Goal: Check status: Check status

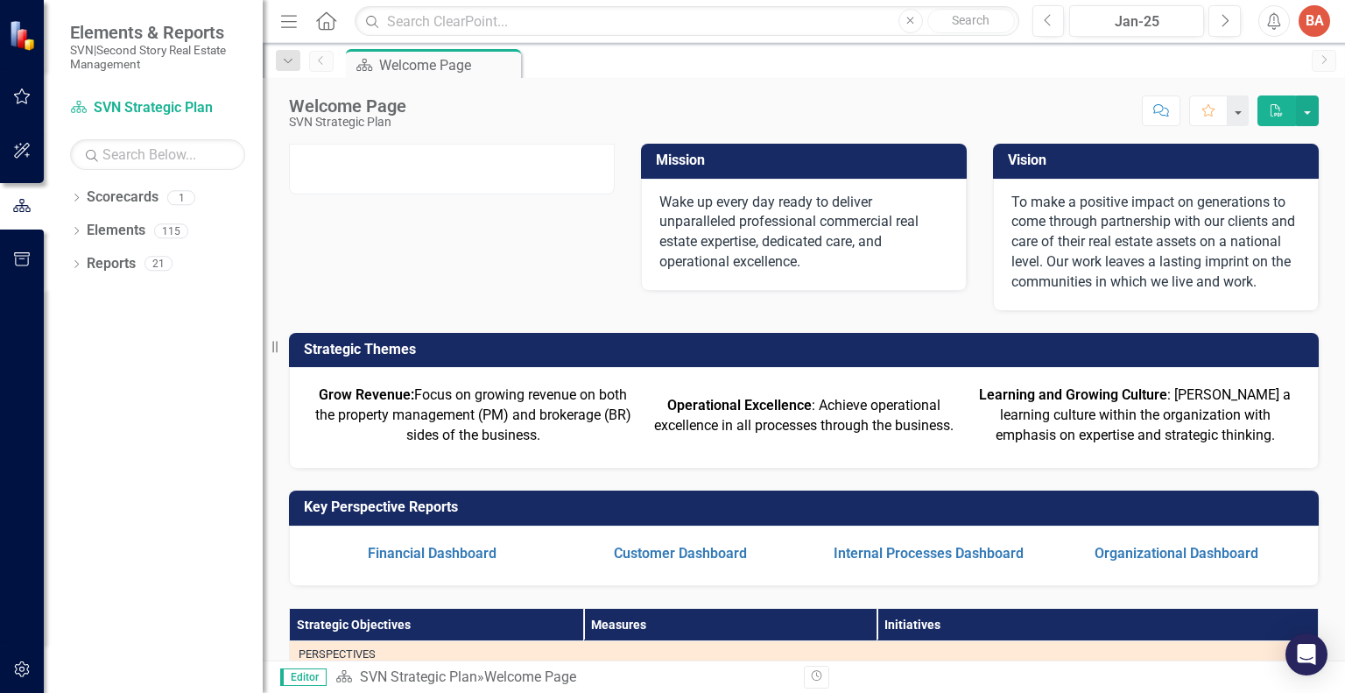
scroll to position [263, 0]
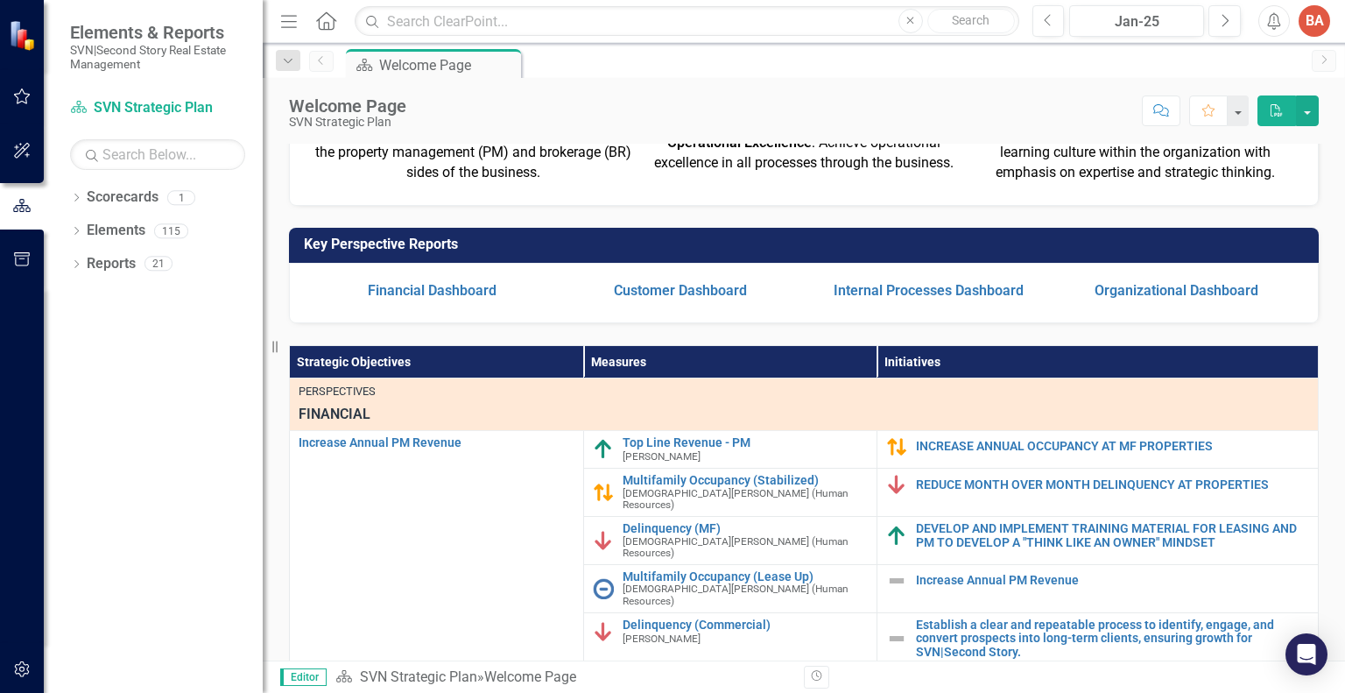
click at [0, 413] on div at bounding box center [22, 465] width 44 height 356
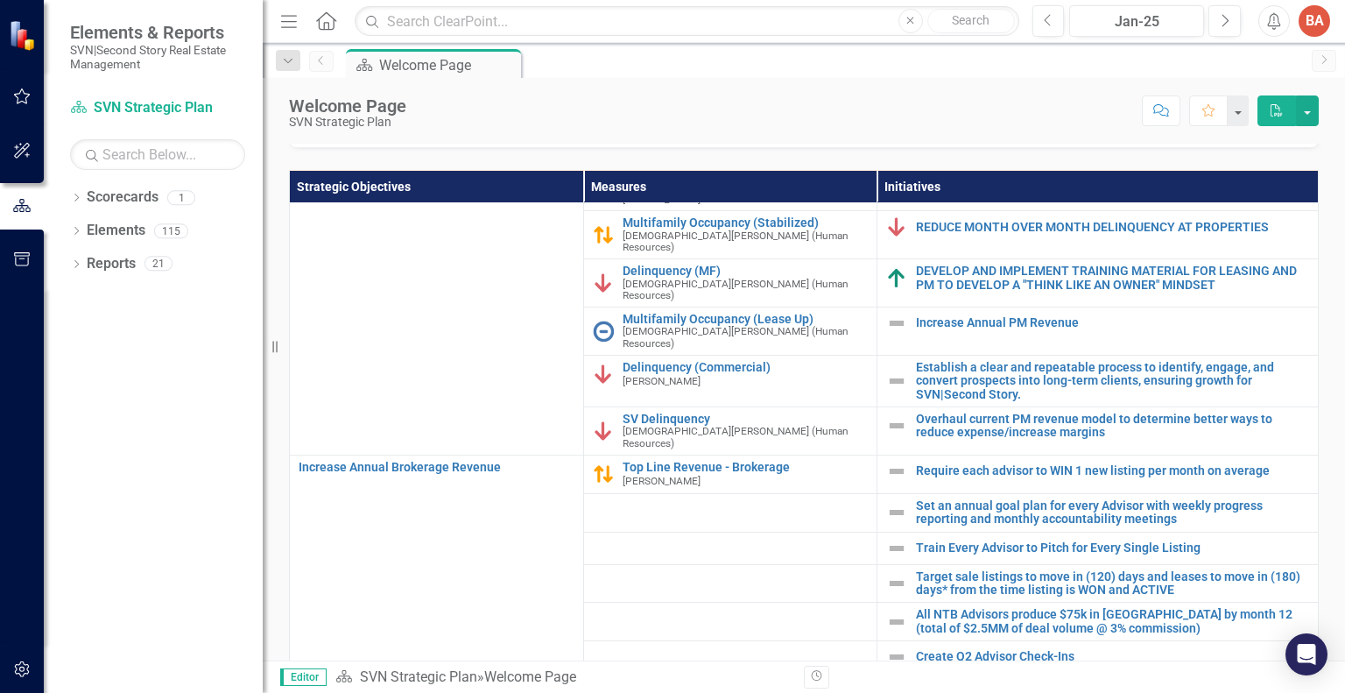
scroll to position [0, 0]
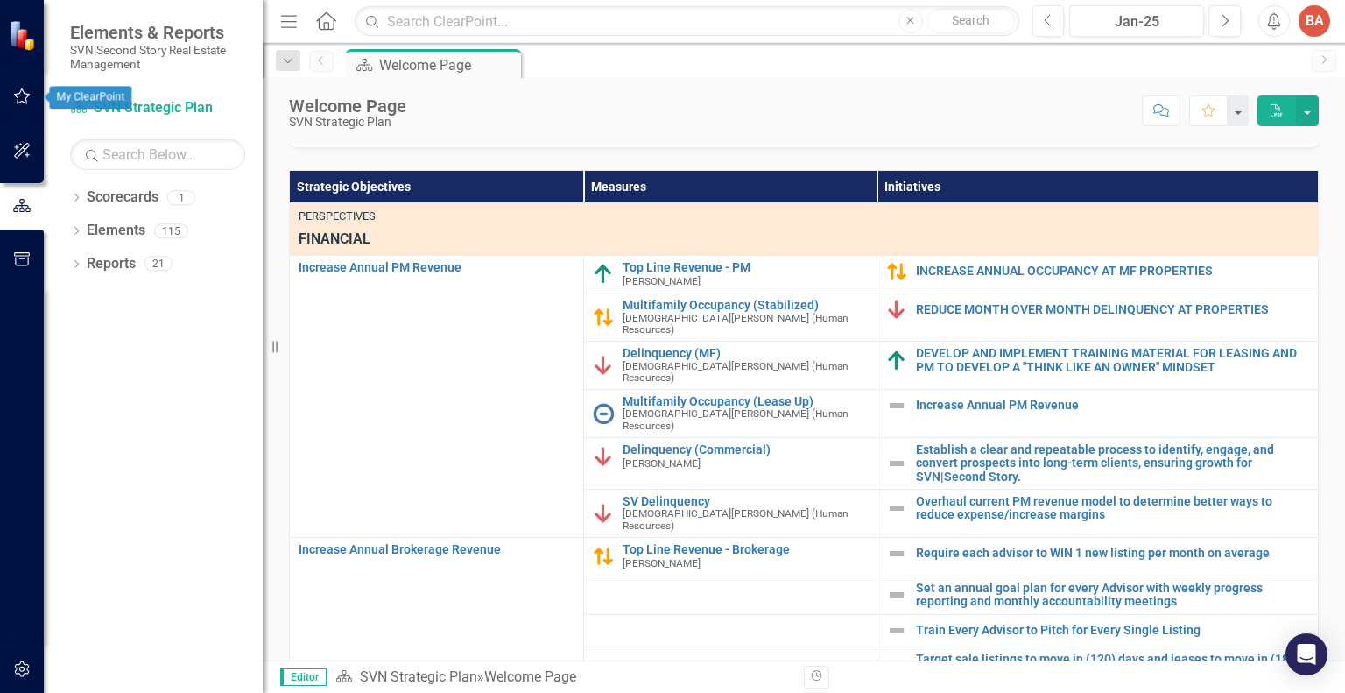
click at [23, 93] on icon "button" at bounding box center [22, 96] width 18 height 14
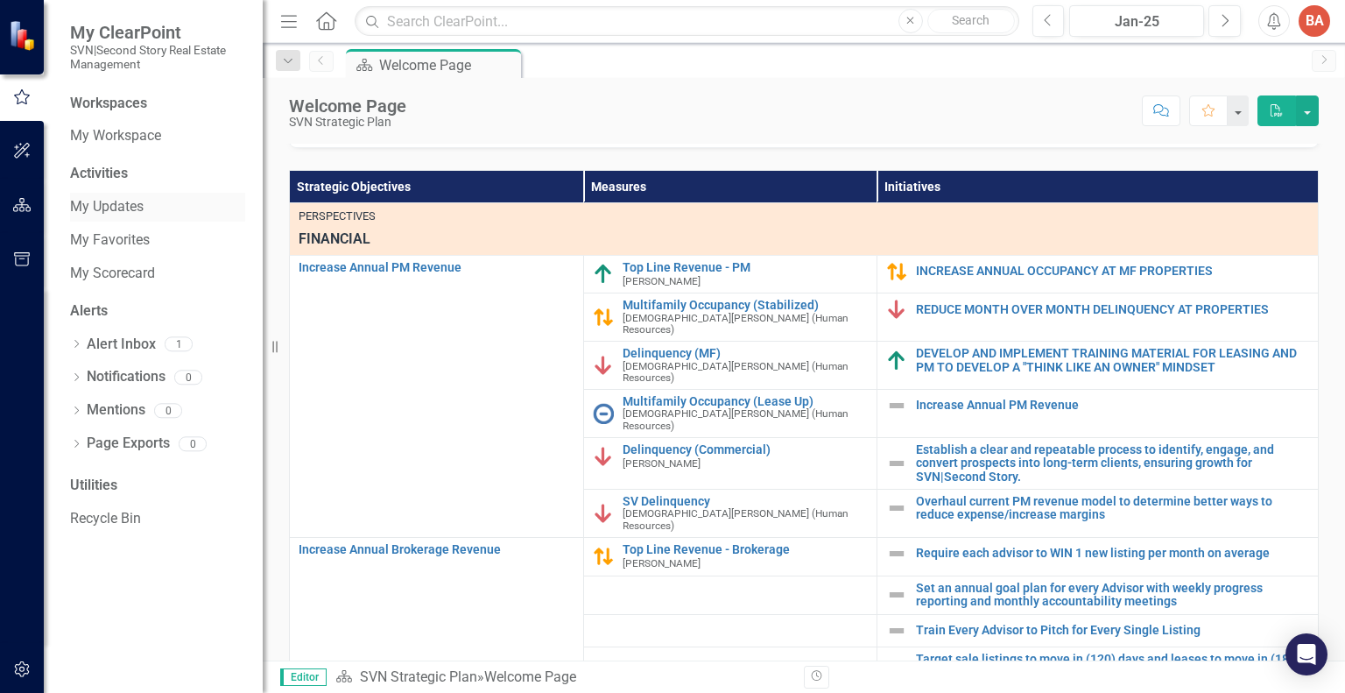
click at [116, 205] on link "My Updates" at bounding box center [157, 207] width 175 height 20
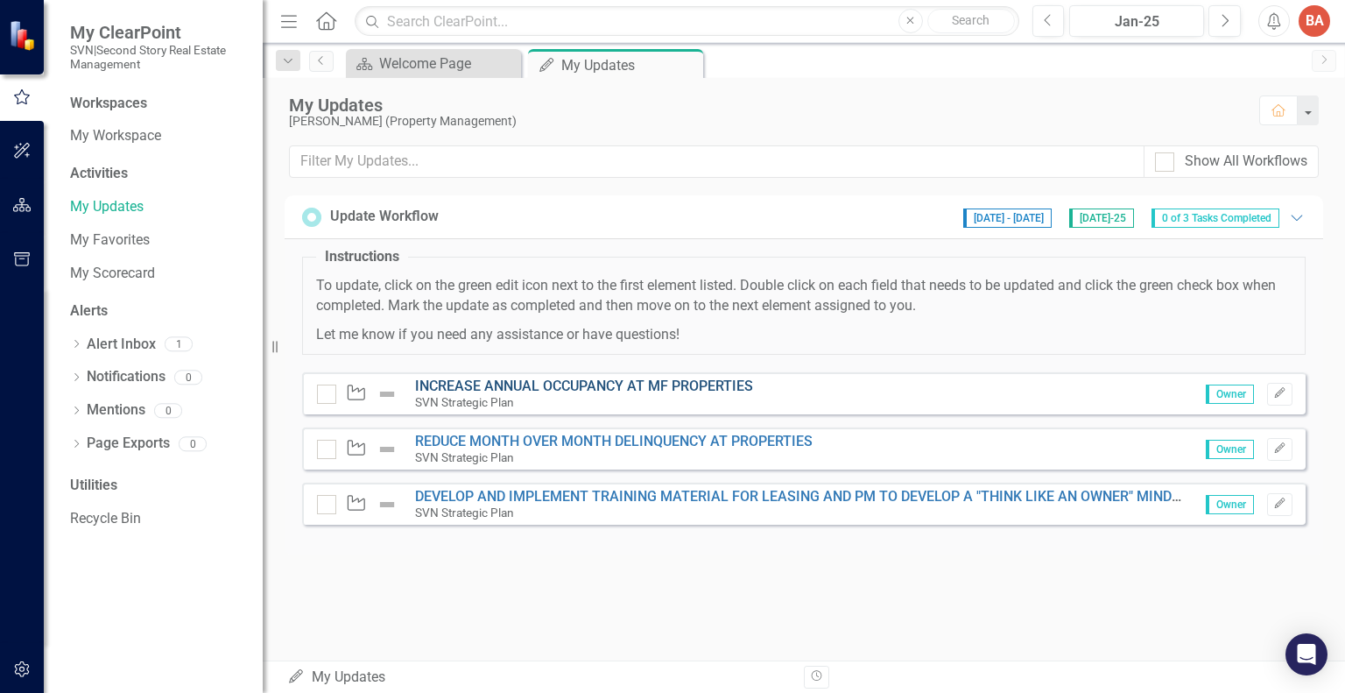
click at [651, 384] on link "INCREASE ANNUAL OCCUPANCY AT MF PROPERTIES" at bounding box center [584, 385] width 338 height 17
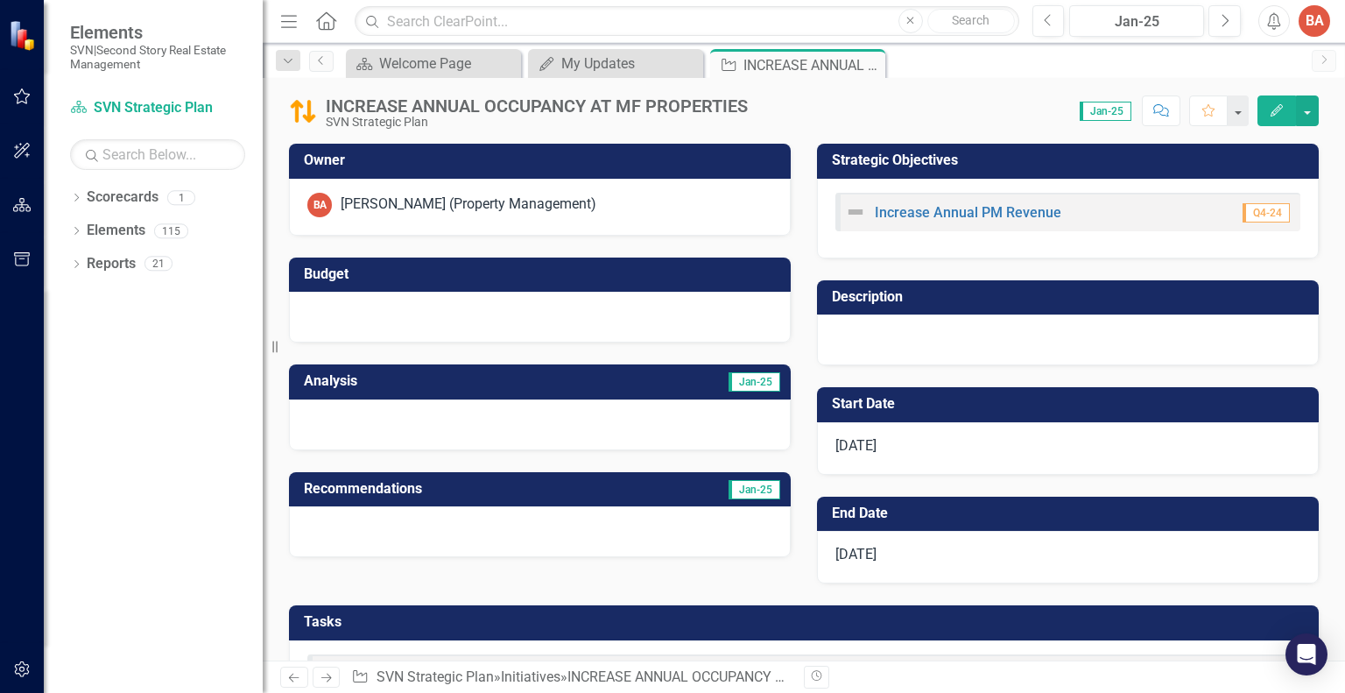
checkbox input "true"
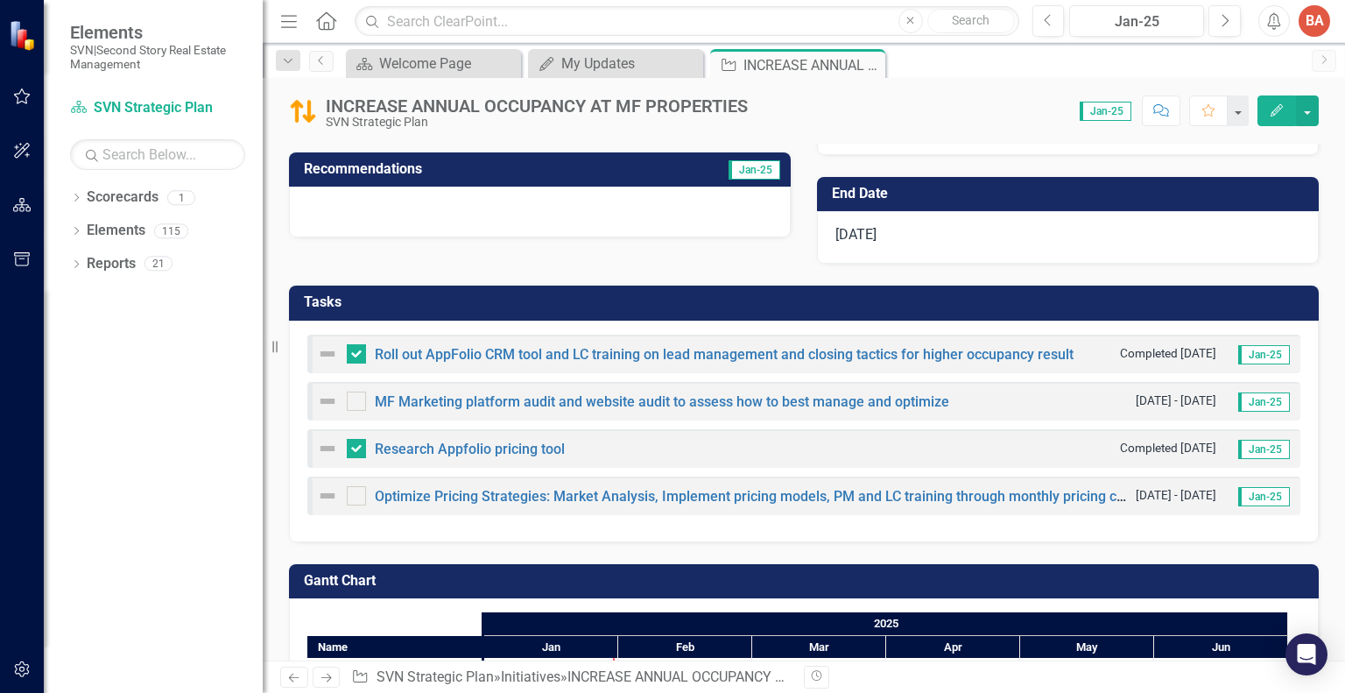
scroll to position [312, 0]
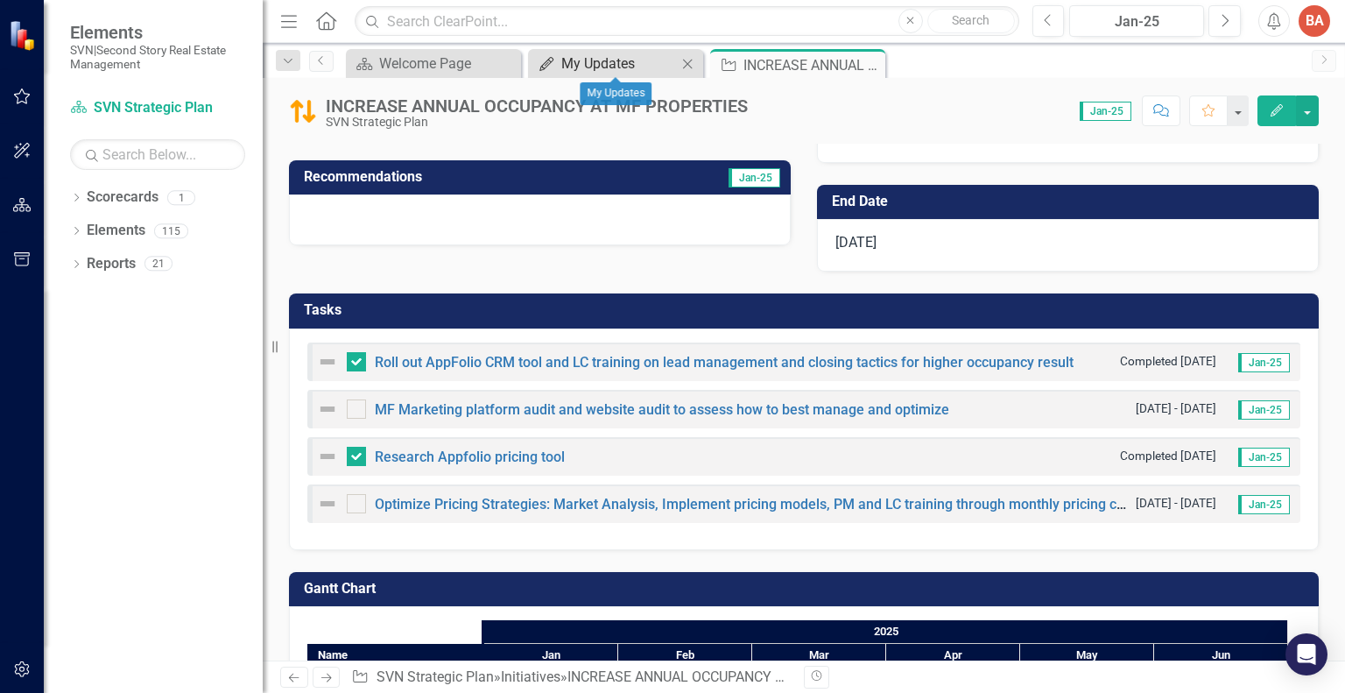
click at [562, 62] on div "My Updates" at bounding box center [619, 64] width 116 height 22
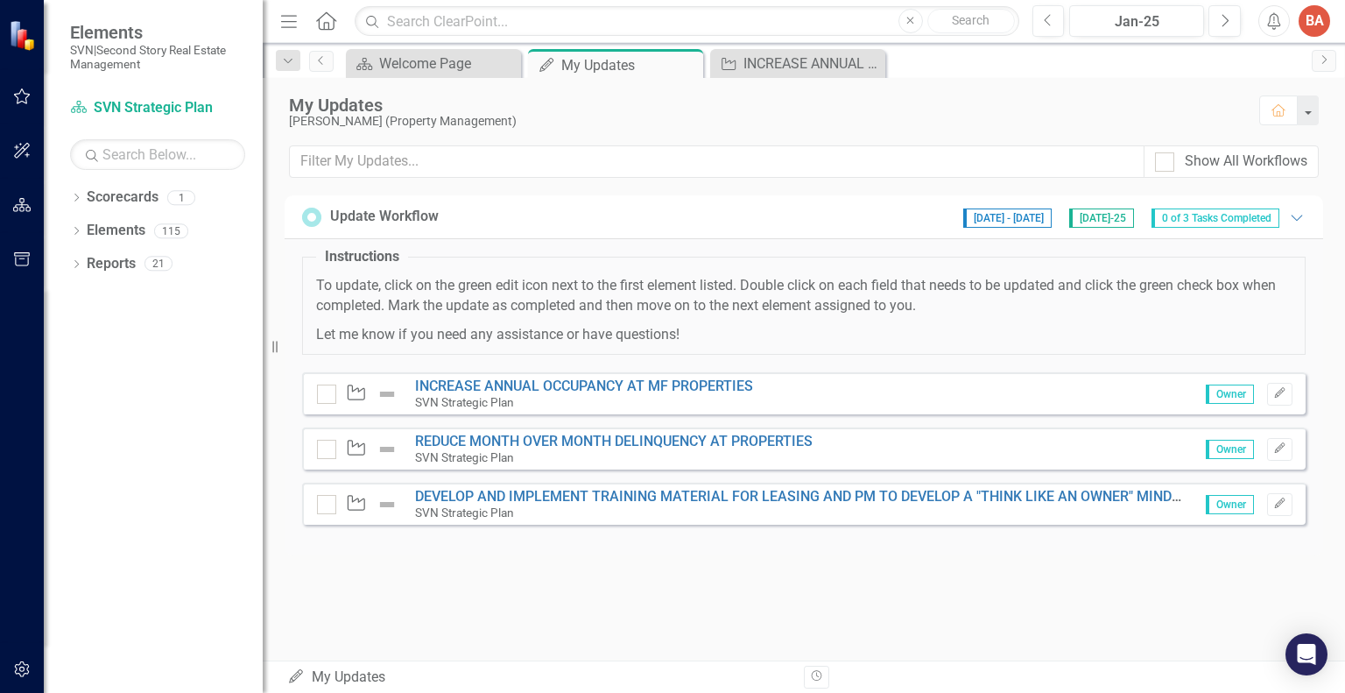
click at [0, 586] on div at bounding box center [22, 465] width 44 height 356
click at [1300, 213] on icon "Expanded" at bounding box center [1297, 217] width 18 height 14
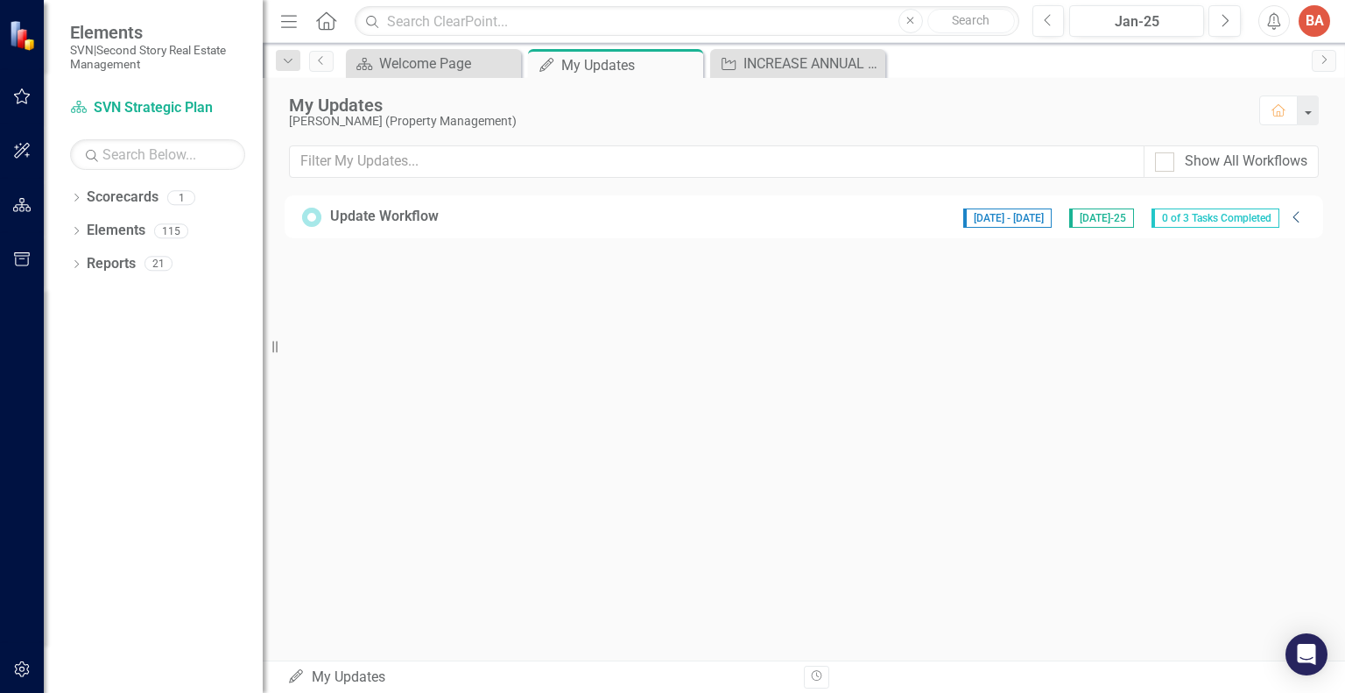
click at [1299, 215] on icon "Collapse" at bounding box center [1297, 217] width 18 height 14
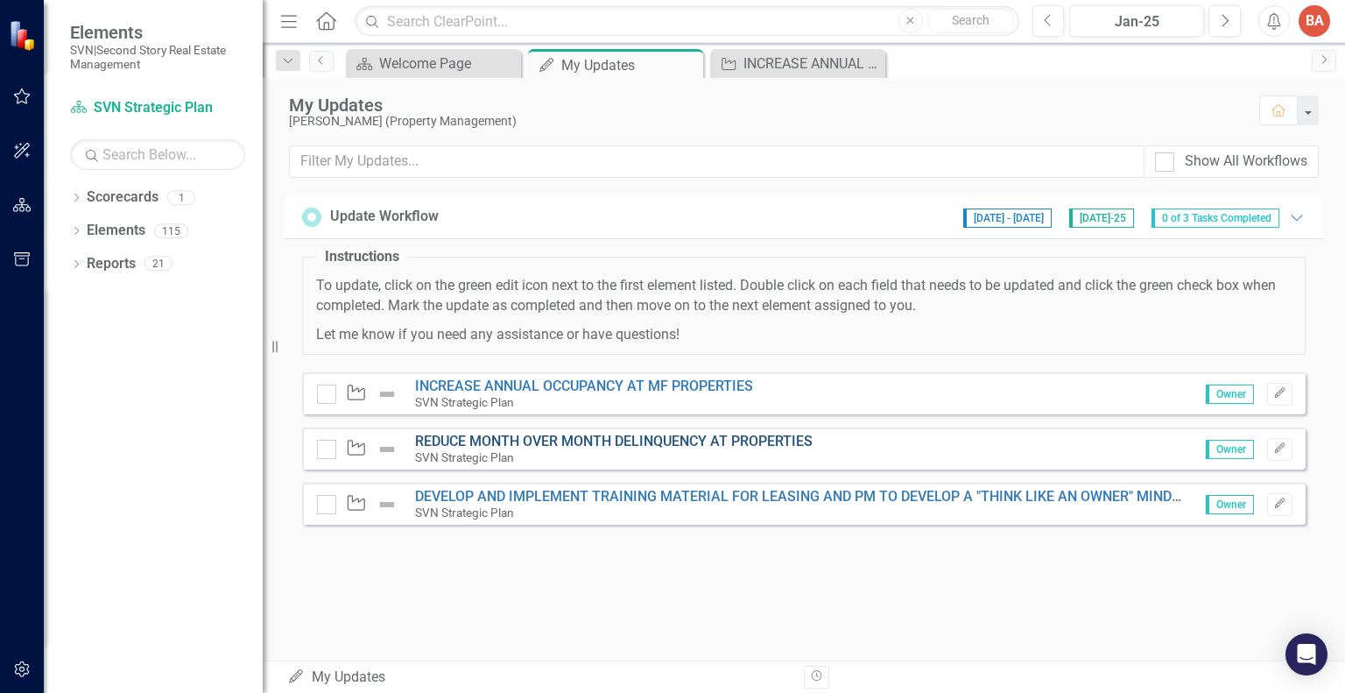
click at [716, 439] on link "REDUCE MONTH OVER MONTH DELINQUENCY AT PROPERTIES" at bounding box center [614, 441] width 398 height 17
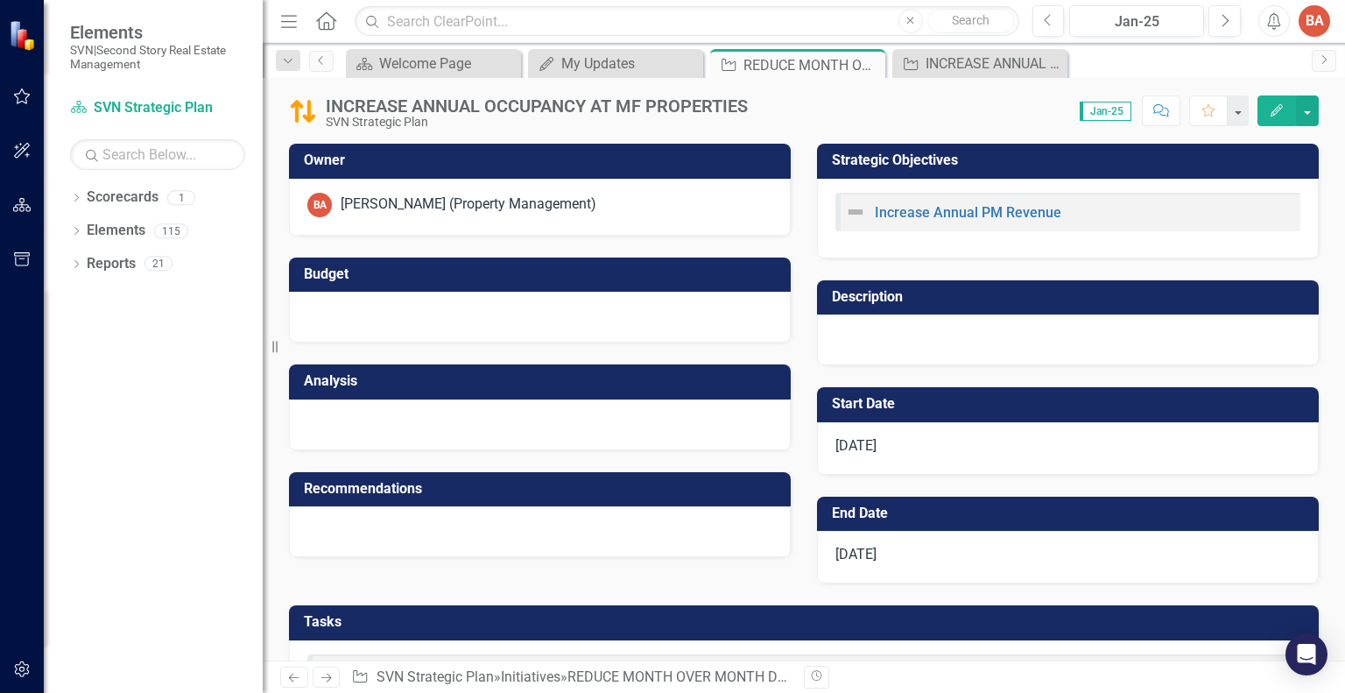
checkbox input "true"
click at [740, 381] on span "Jan-25" at bounding box center [755, 381] width 52 height 19
click at [770, 386] on span "Jan-25" at bounding box center [755, 381] width 52 height 19
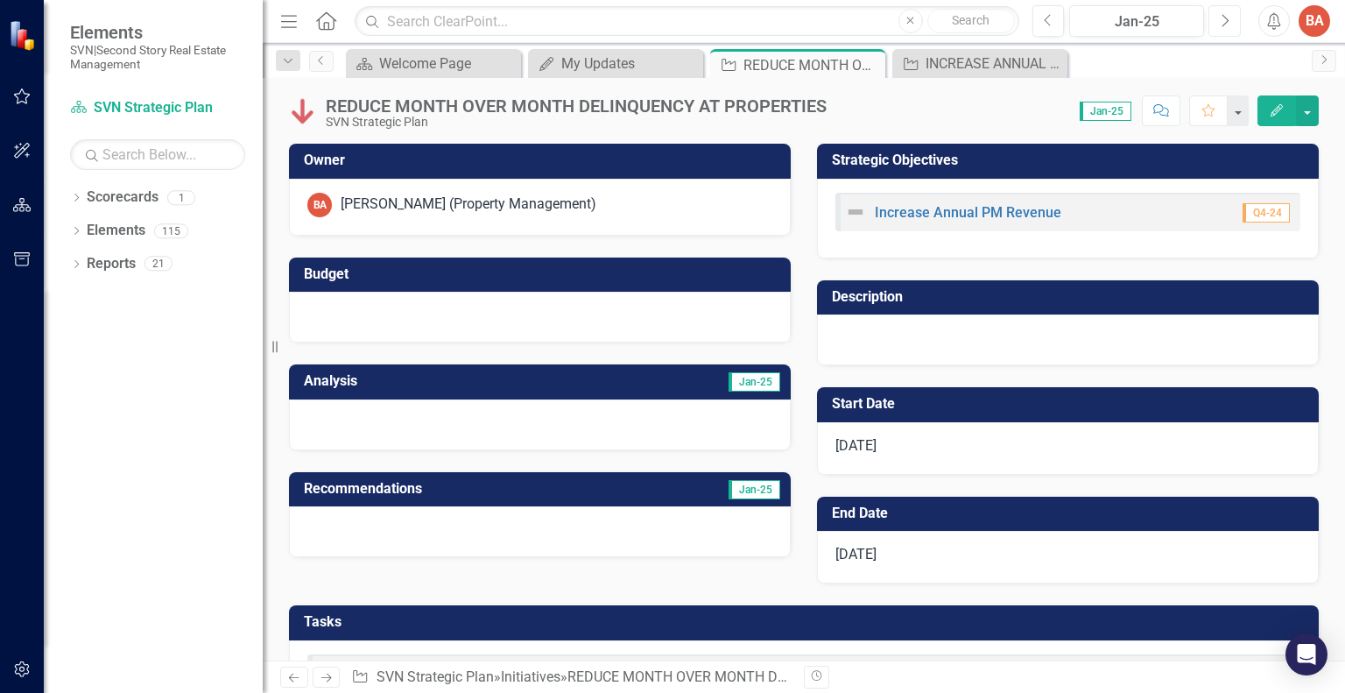
click at [1224, 24] on icon "button" at bounding box center [1226, 20] width 7 height 12
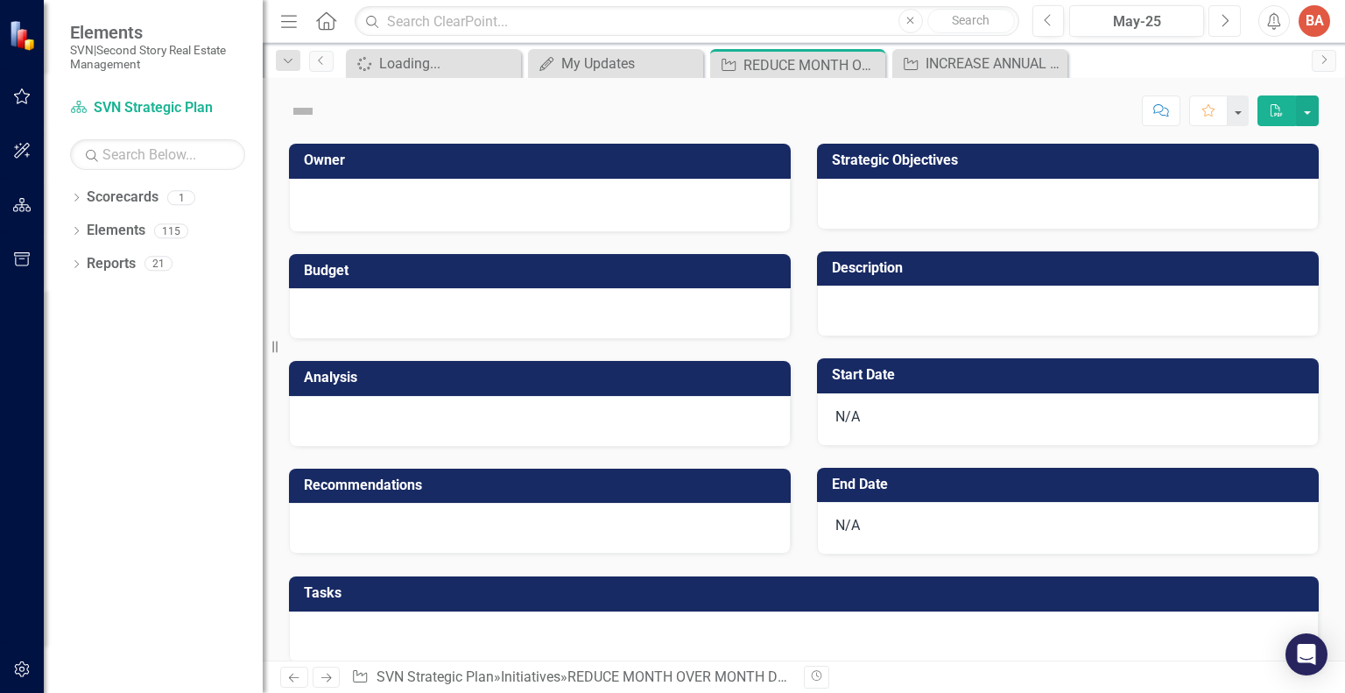
click at [1224, 24] on icon "button" at bounding box center [1226, 20] width 7 height 12
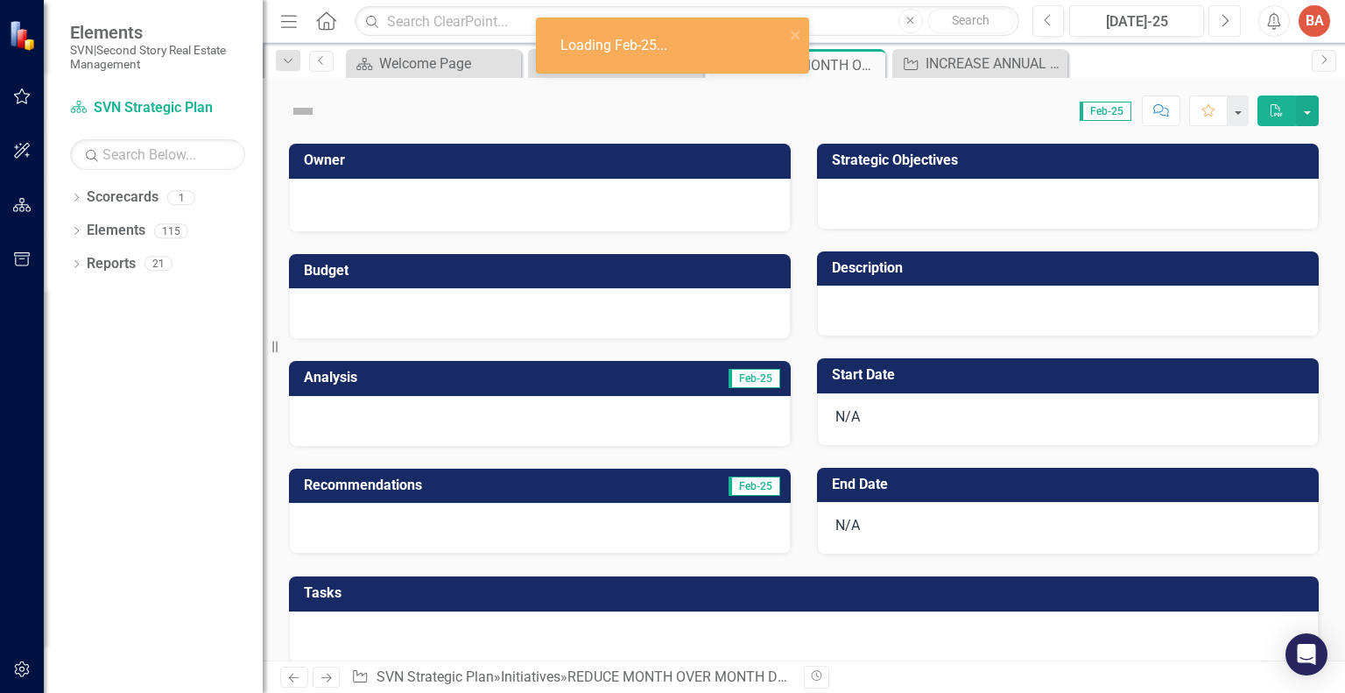
click at [1224, 24] on icon "button" at bounding box center [1226, 20] width 7 height 12
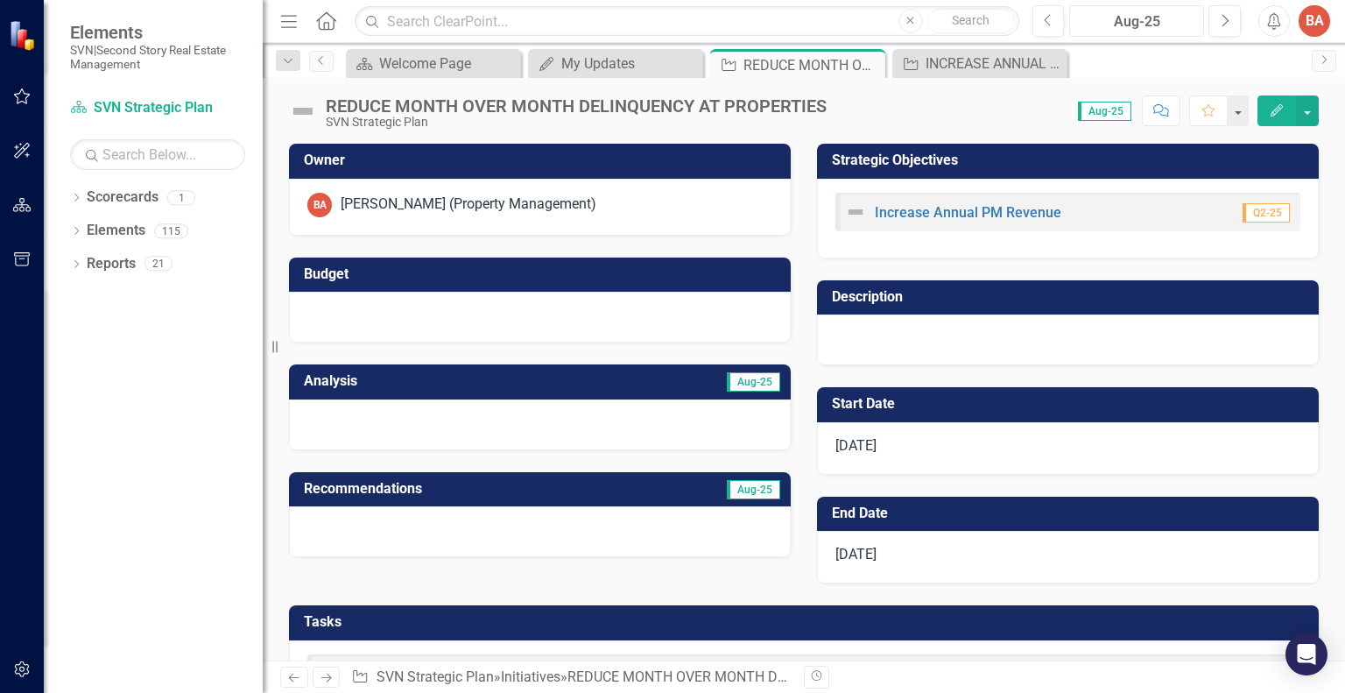
click at [1134, 14] on div "Aug-25" at bounding box center [1137, 21] width 123 height 21
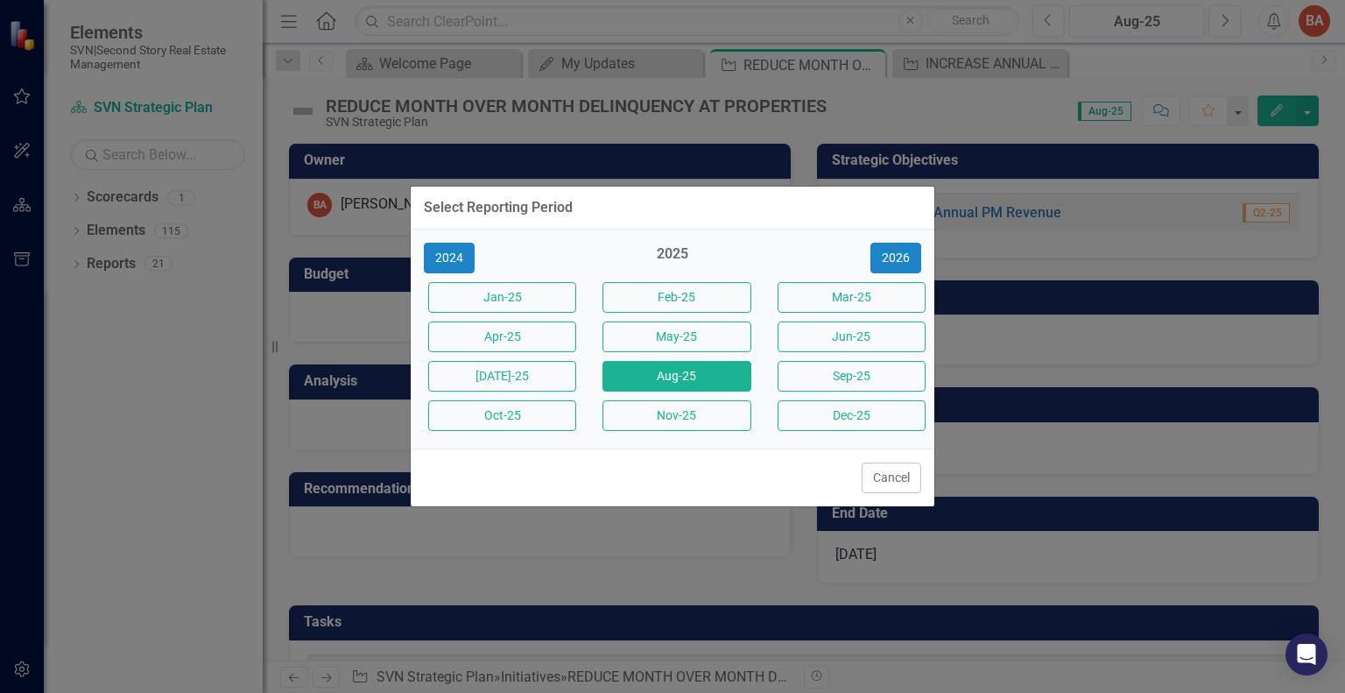
click at [787, 241] on div "2024 2025 [DATE]-25 Feb-25 Mar-25 Apr-25 May-25 Jun-25 [DATE]-25 Aug-25 Sep-25 …" at bounding box center [673, 338] width 524 height 219
click at [606, 487] on div "Cancel" at bounding box center [673, 477] width 524 height 58
click at [827, 481] on div "Cancel" at bounding box center [673, 477] width 524 height 58
click at [702, 375] on button "Aug-25" at bounding box center [677, 376] width 148 height 31
click at [701, 375] on td "Aug-25" at bounding box center [661, 383] width 243 height 29
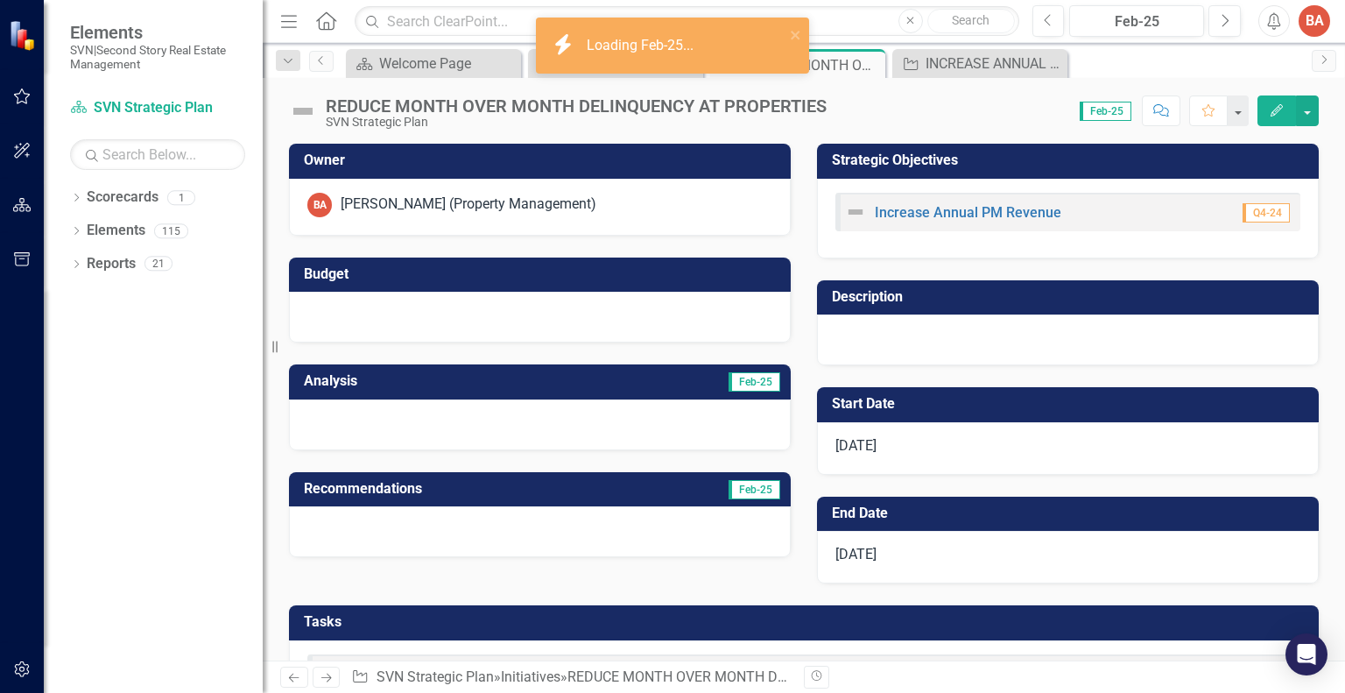
click at [864, 301] on h3 "Description" at bounding box center [1071, 297] width 478 height 16
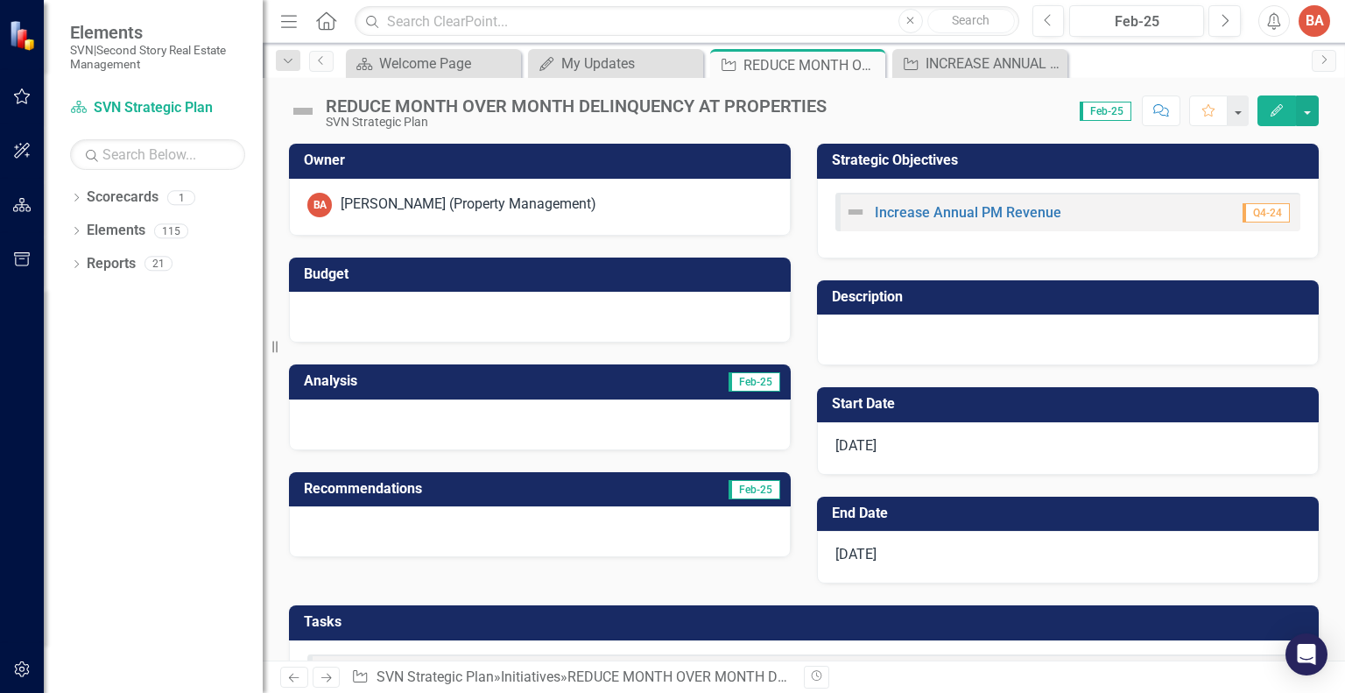
click at [1107, 122] on div "Score: 0.00 Feb-25 Completed Comment Favorite Edit" at bounding box center [1077, 110] width 483 height 30
click at [1104, 105] on span "Feb-25" at bounding box center [1106, 111] width 52 height 19
drag, startPoint x: 1120, startPoint y: 115, endPoint x: 1120, endPoint y: 99, distance: 15.8
click at [1120, 99] on div "Score: 0.00 Feb-25 Completed Comment Favorite Edit" at bounding box center [1077, 110] width 483 height 30
click at [1120, 93] on div "REDUCE MONTH OVER MONTH DELINQUENCY AT PROPERTIES SVN Strategic Plan Score: 0.0…" at bounding box center [804, 104] width 1083 height 53
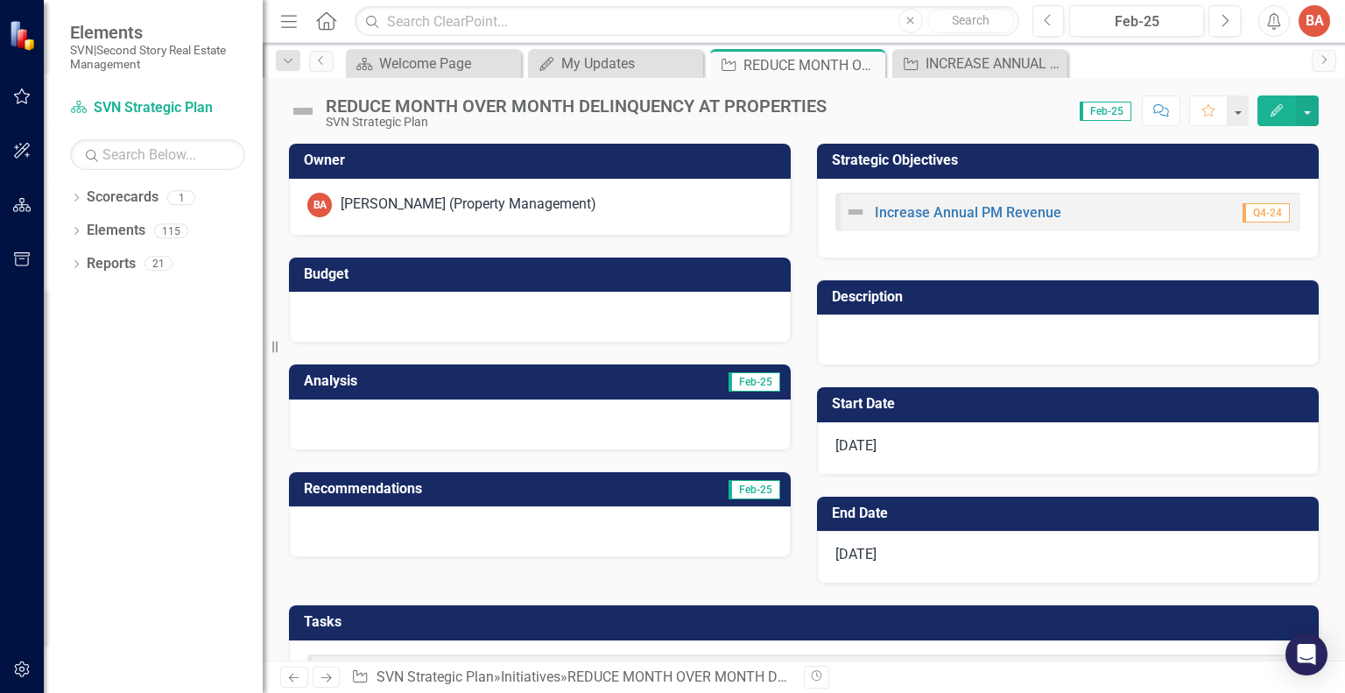
click at [1110, 108] on span "Feb-25" at bounding box center [1106, 111] width 52 height 19
click at [1128, 110] on span "Feb-25" at bounding box center [1106, 111] width 52 height 19
click at [739, 378] on span "Feb-25" at bounding box center [755, 381] width 52 height 19
click at [941, 81] on div "REDUCE MONTH OVER MONTH DELINQUENCY AT PROPERTIES SVN Strategic Plan Score: 0.0…" at bounding box center [804, 104] width 1083 height 53
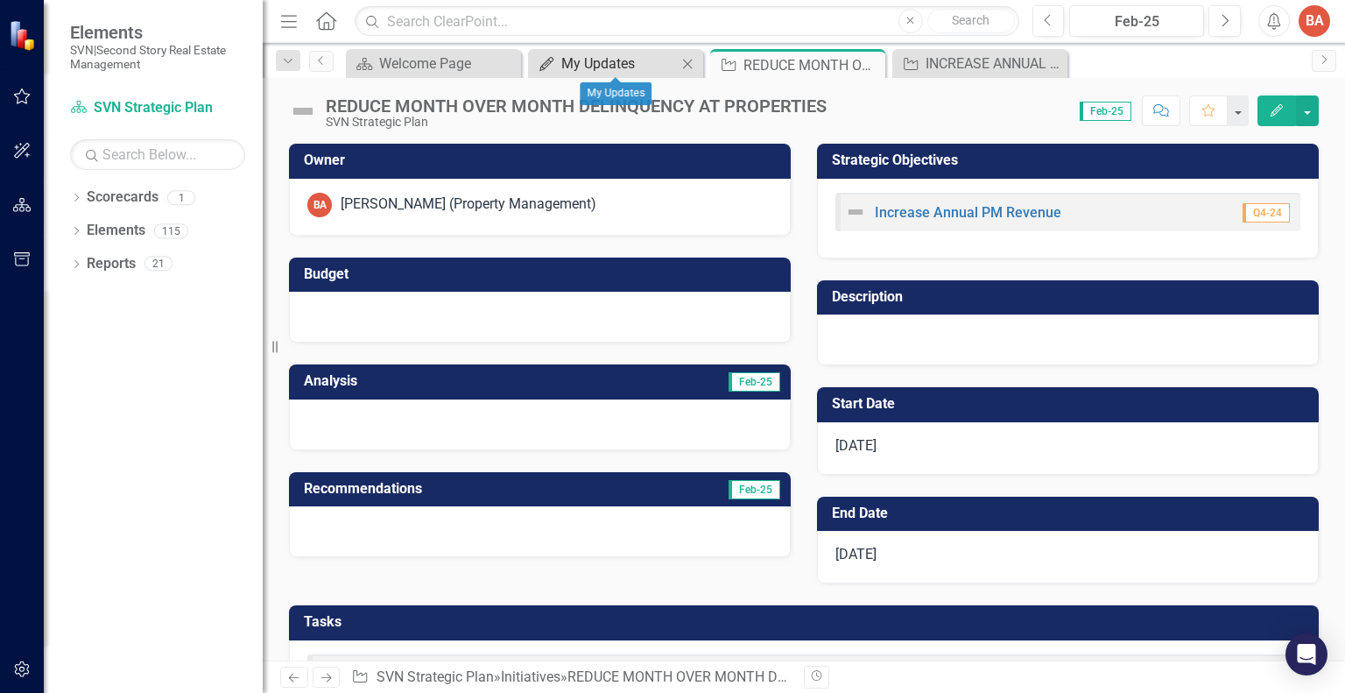
click at [584, 56] on div "My Updates" at bounding box center [619, 64] width 116 height 22
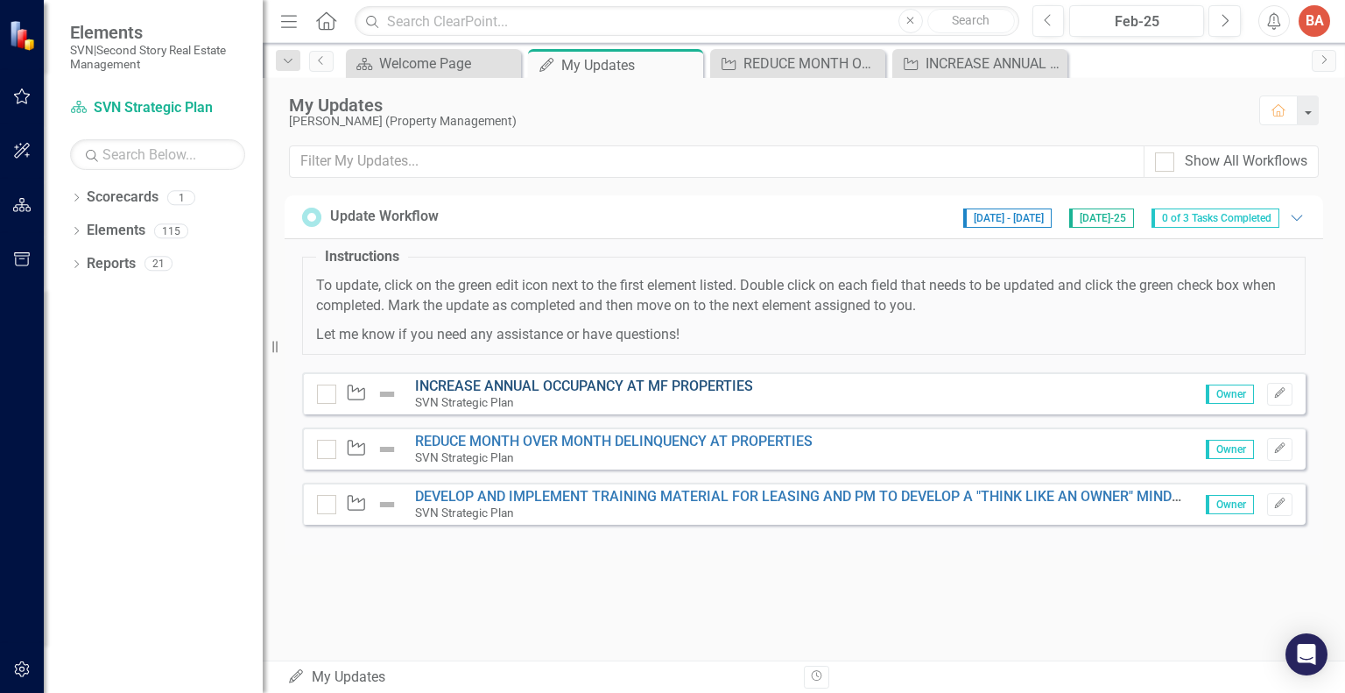
click at [511, 385] on link "INCREASE ANNUAL OCCUPANCY AT MF PROPERTIES" at bounding box center [584, 385] width 338 height 17
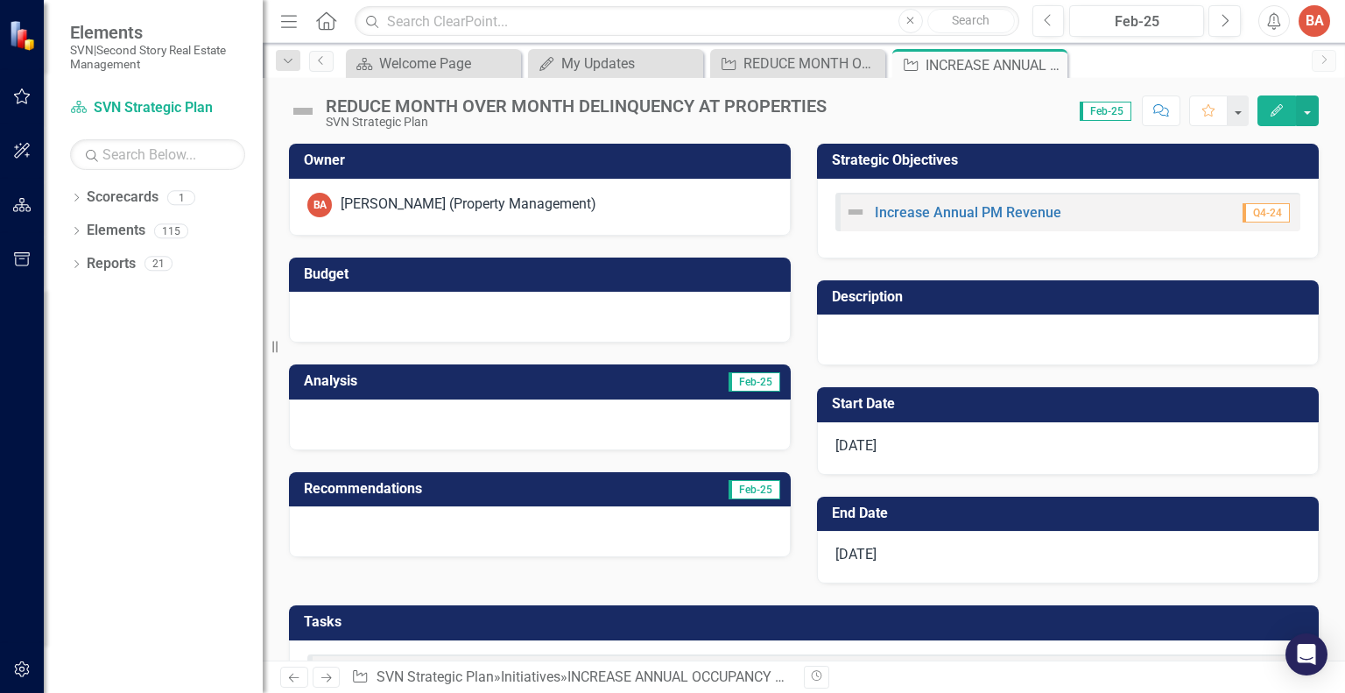
checkbox input "true"
click at [431, 60] on div "Welcome Page" at bounding box center [437, 64] width 116 height 22
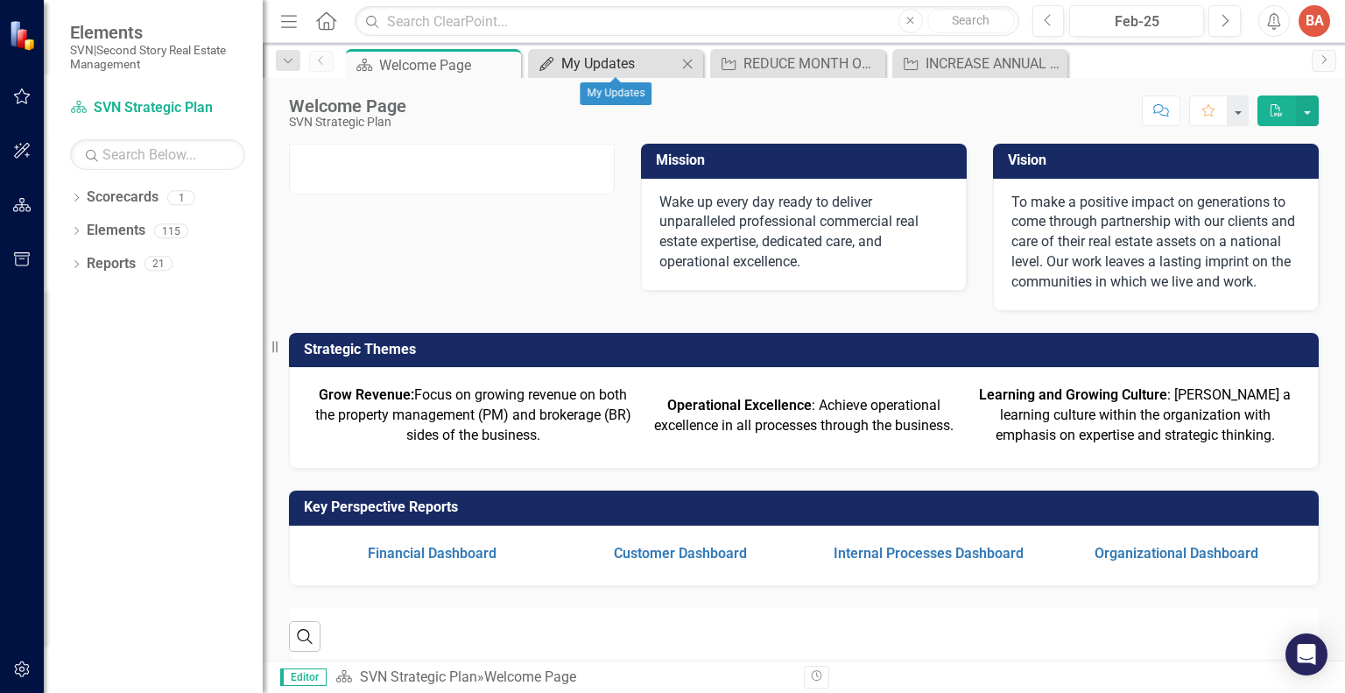
click at [603, 58] on div "My Updates" at bounding box center [619, 64] width 116 height 22
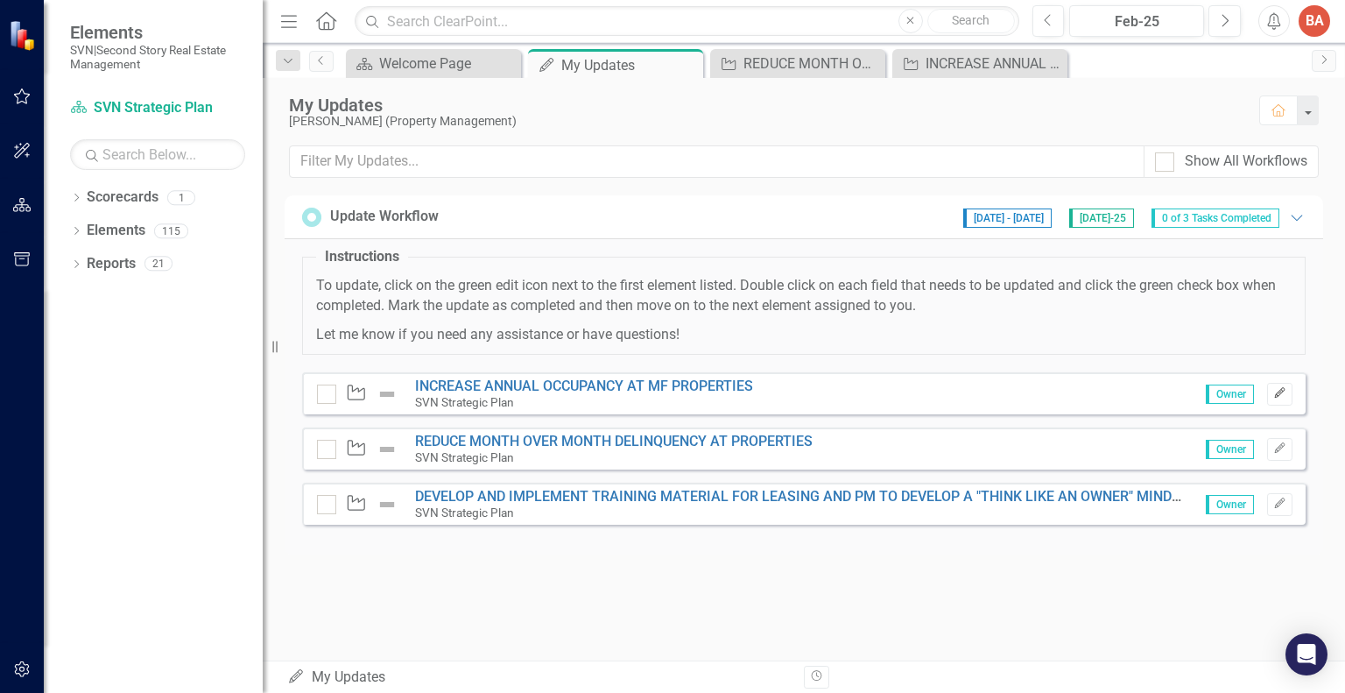
click at [1279, 392] on icon "button" at bounding box center [1279, 392] width 11 height 11
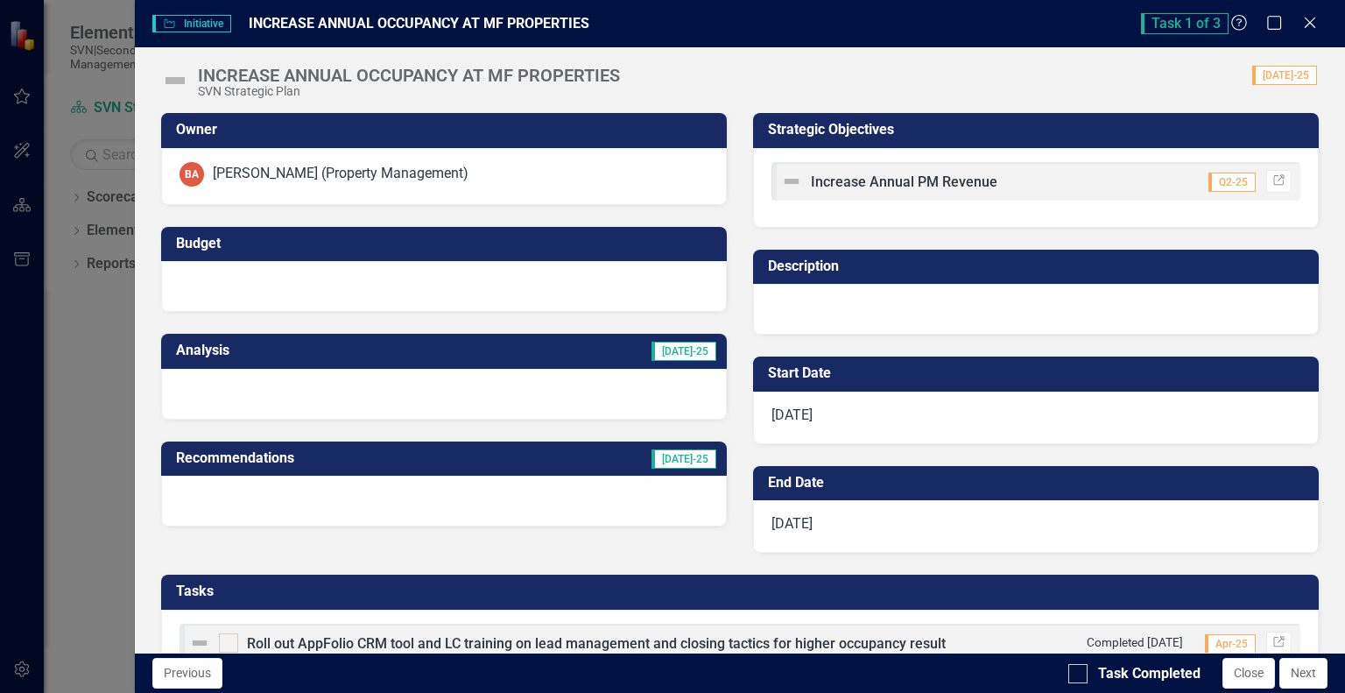
checkbox input "true"
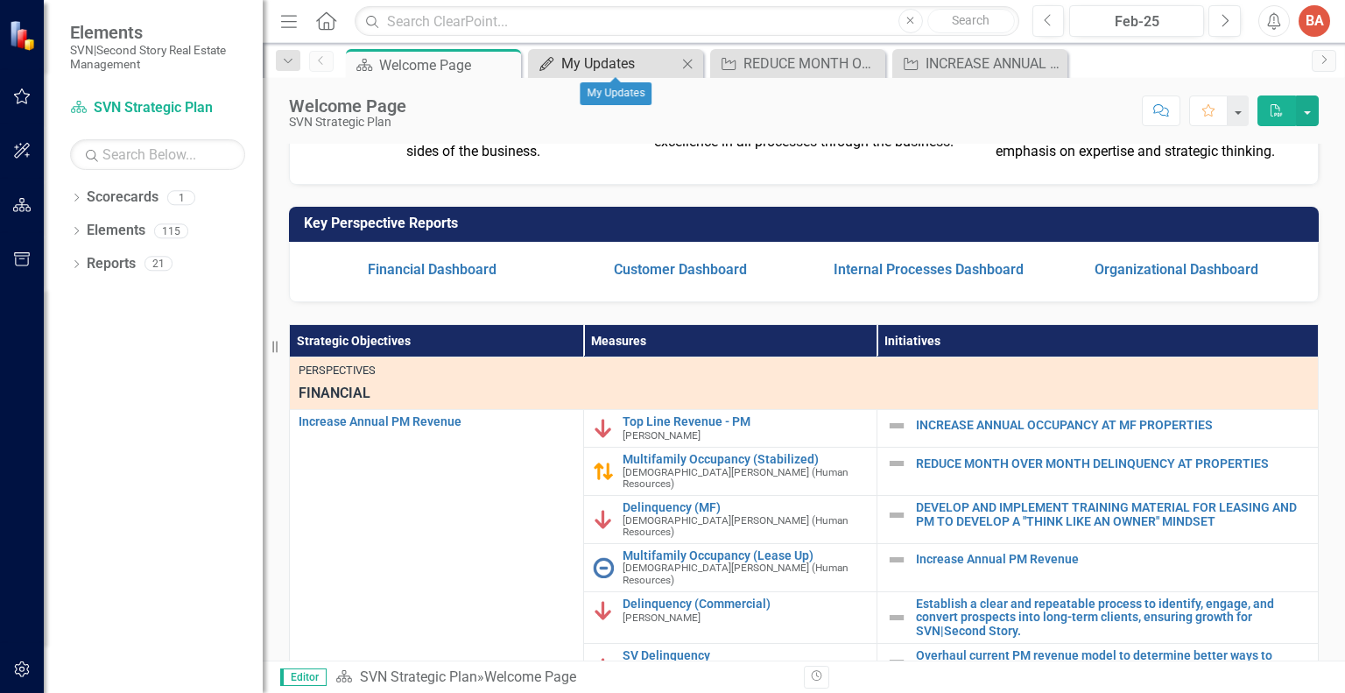
click at [617, 65] on div "My Updates" at bounding box center [619, 64] width 116 height 22
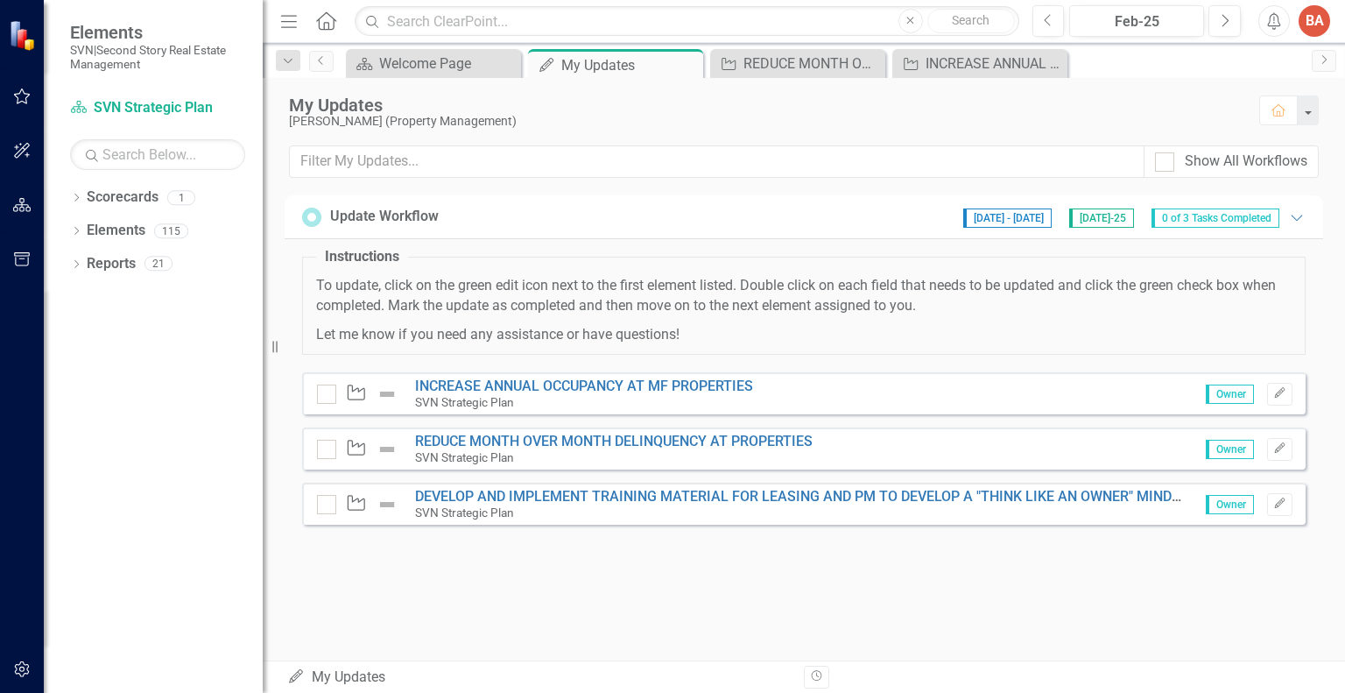
click at [1230, 390] on span "Owner" at bounding box center [1230, 393] width 48 height 19
